Goal: Find specific page/section: Find specific page/section

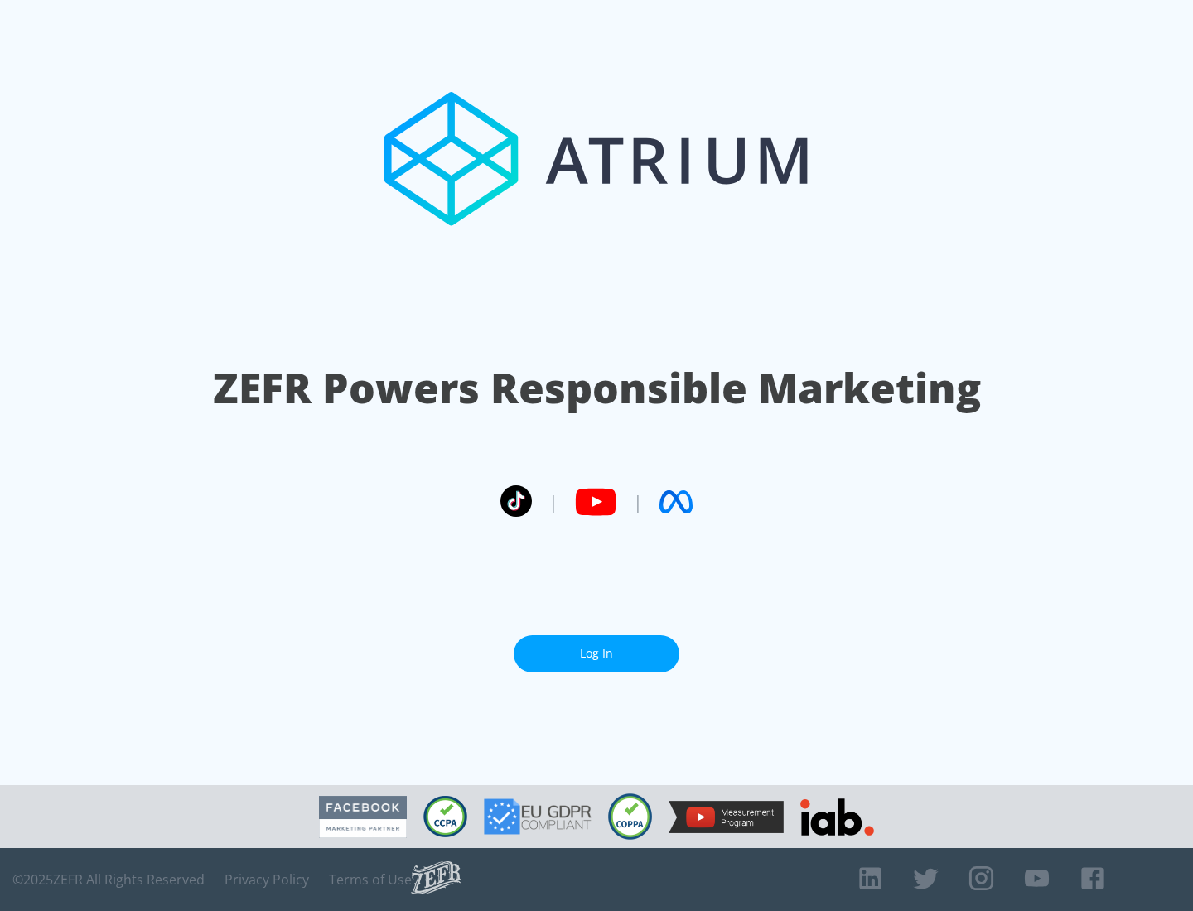
click at [597, 647] on link "Log In" at bounding box center [597, 653] width 166 height 37
